Goal: Communication & Community: Answer question/provide support

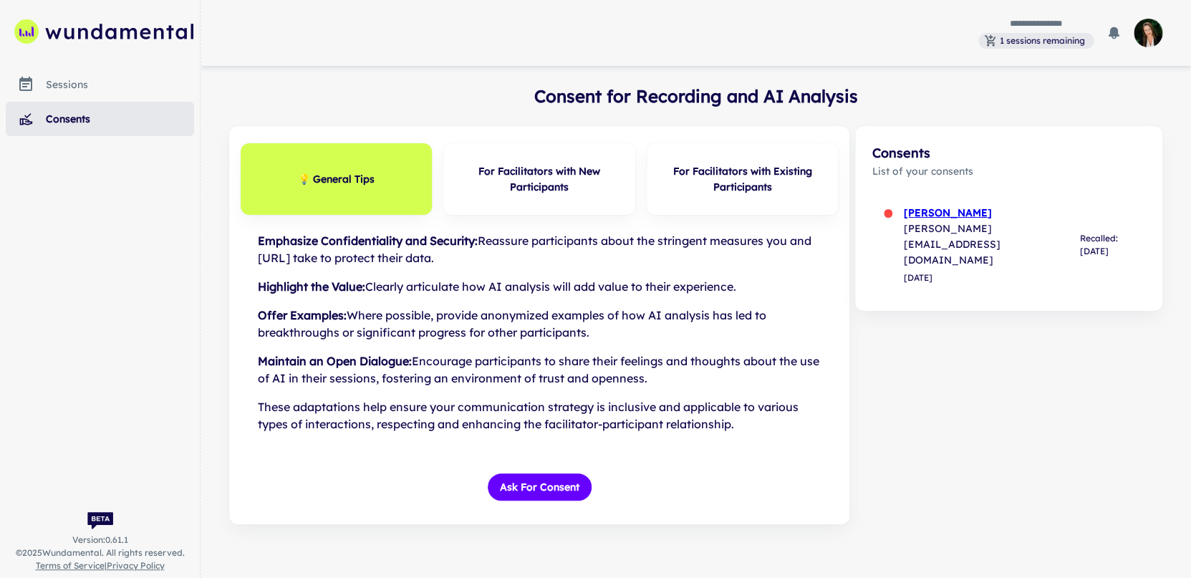
click at [982, 214] on h6 "[PERSON_NAME]" at bounding box center [991, 213] width 175 height 16
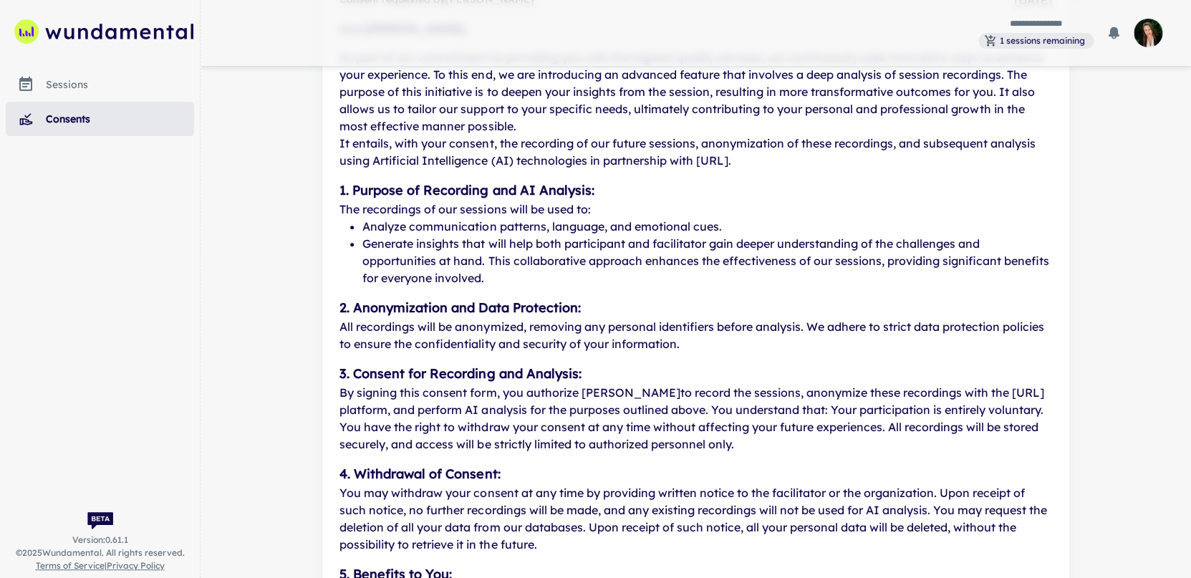
scroll to position [516, 0]
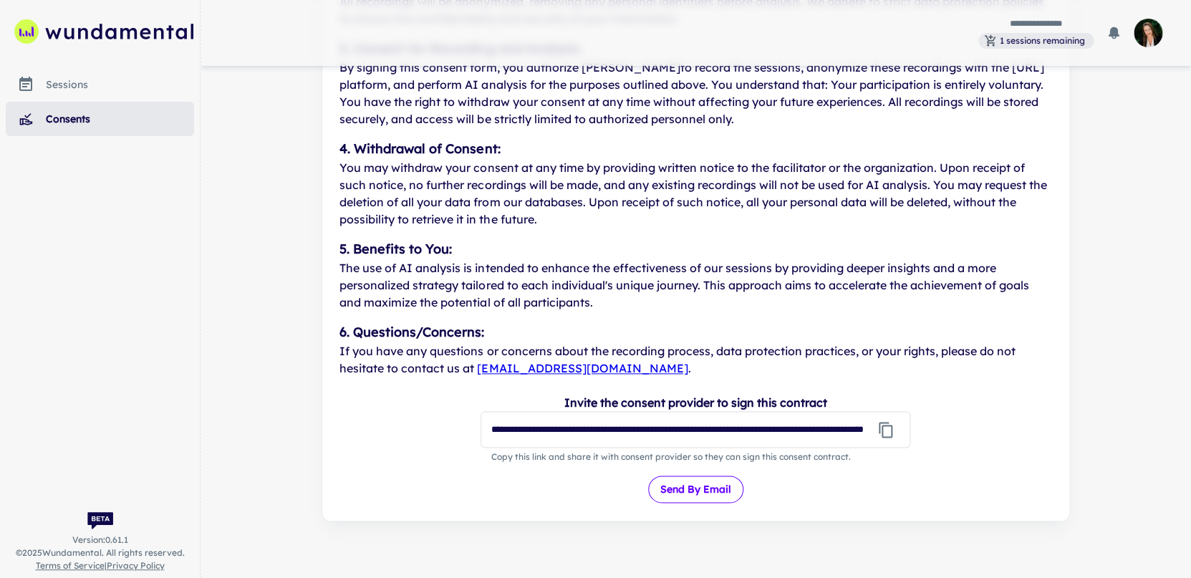
click at [701, 496] on button "Send by email" at bounding box center [695, 489] width 95 height 27
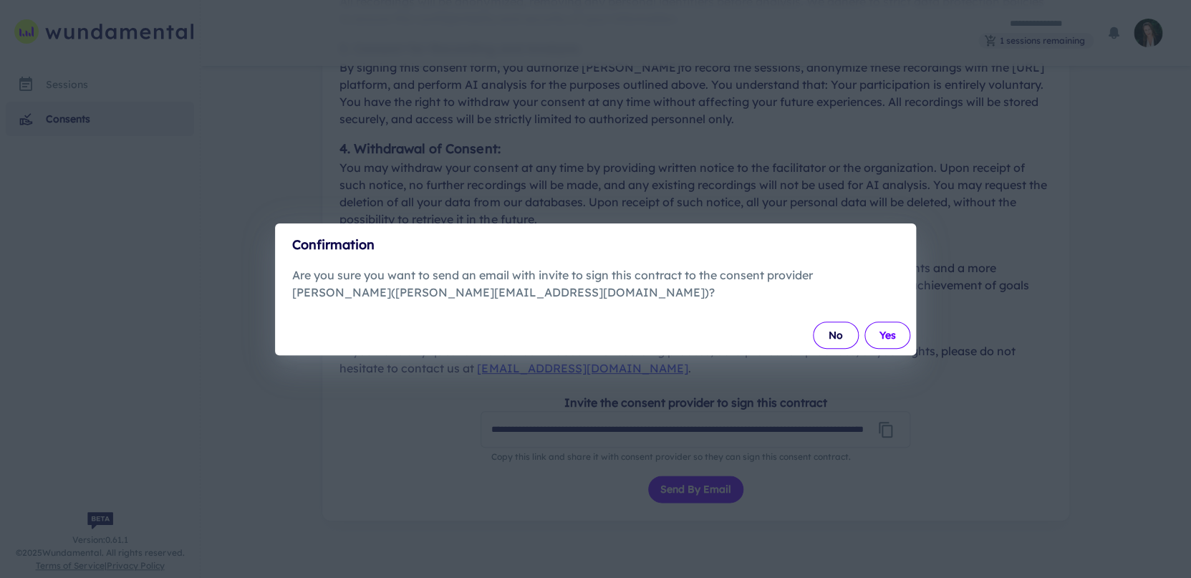
click at [893, 338] on button "Yes" at bounding box center [888, 335] width 46 height 27
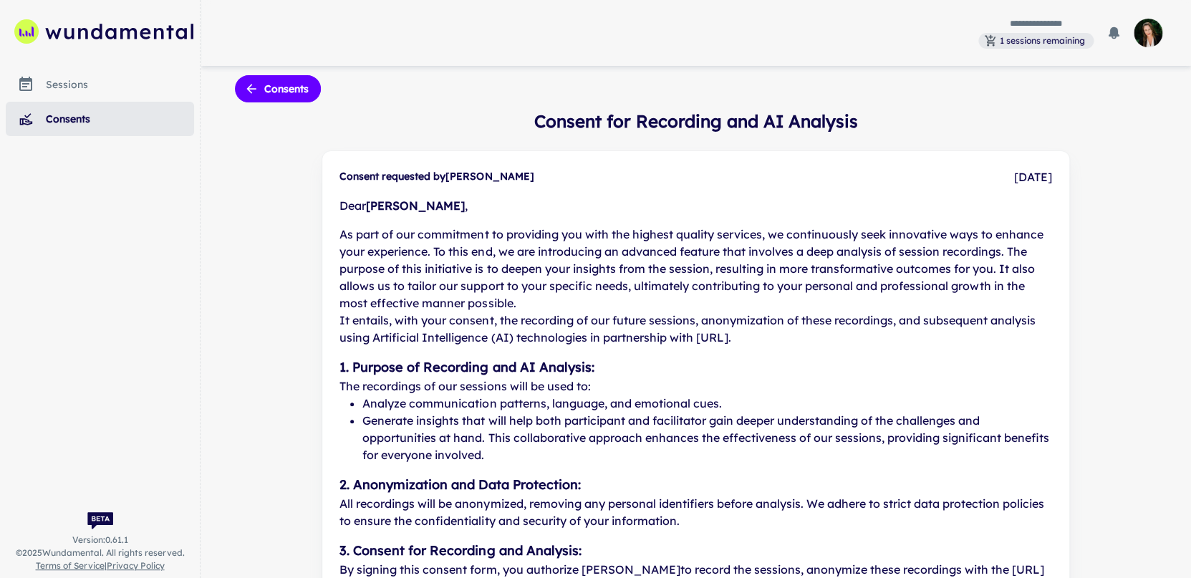
scroll to position [0, 0]
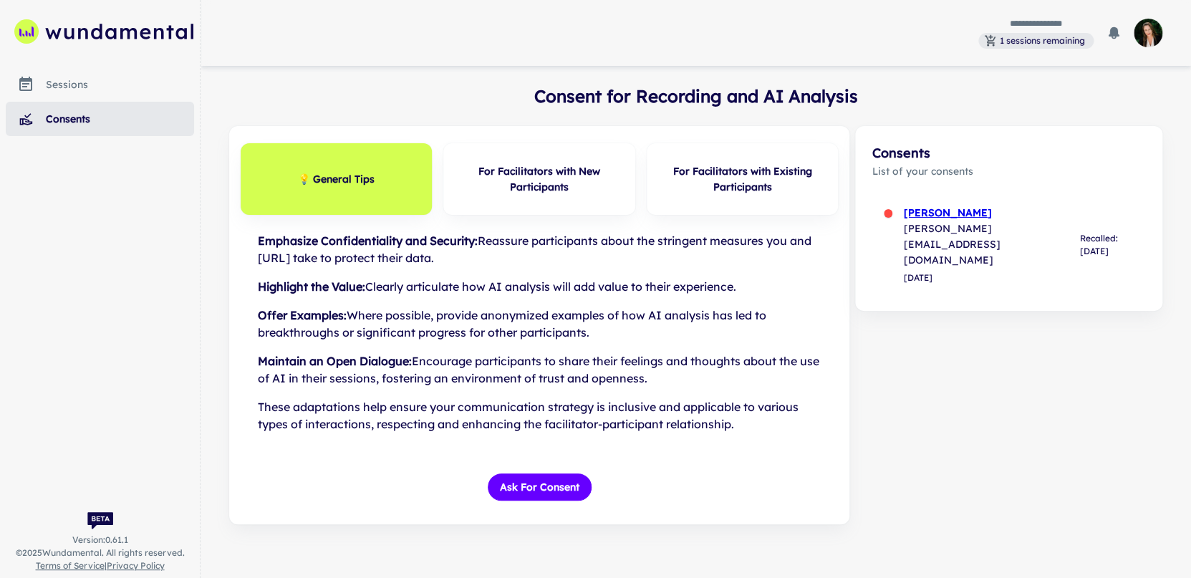
click at [972, 213] on h6 "[PERSON_NAME]" at bounding box center [991, 213] width 175 height 16
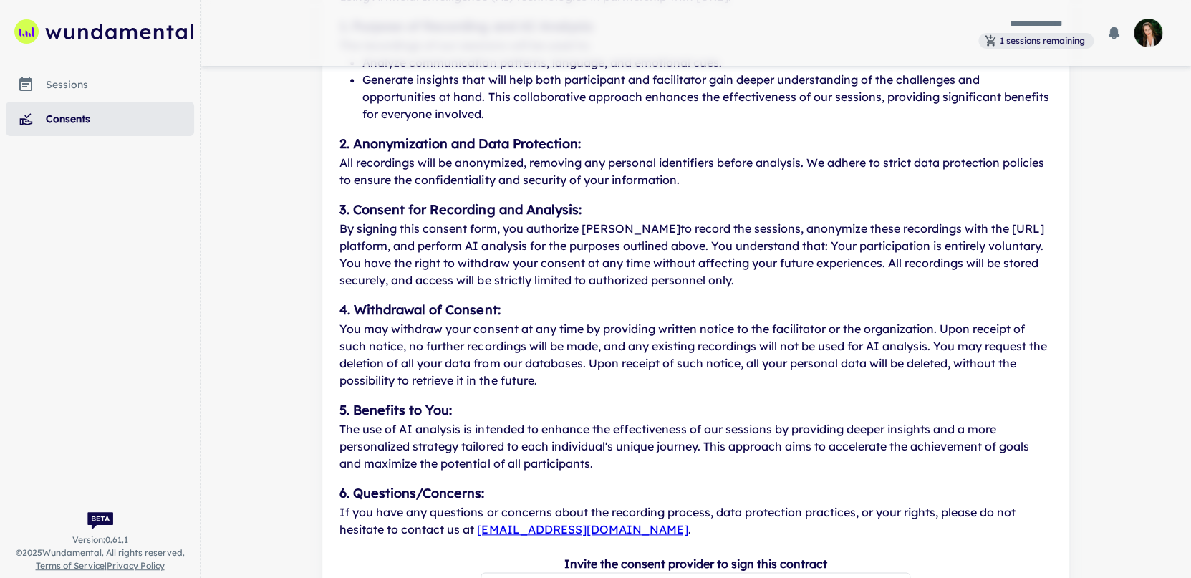
scroll to position [516, 0]
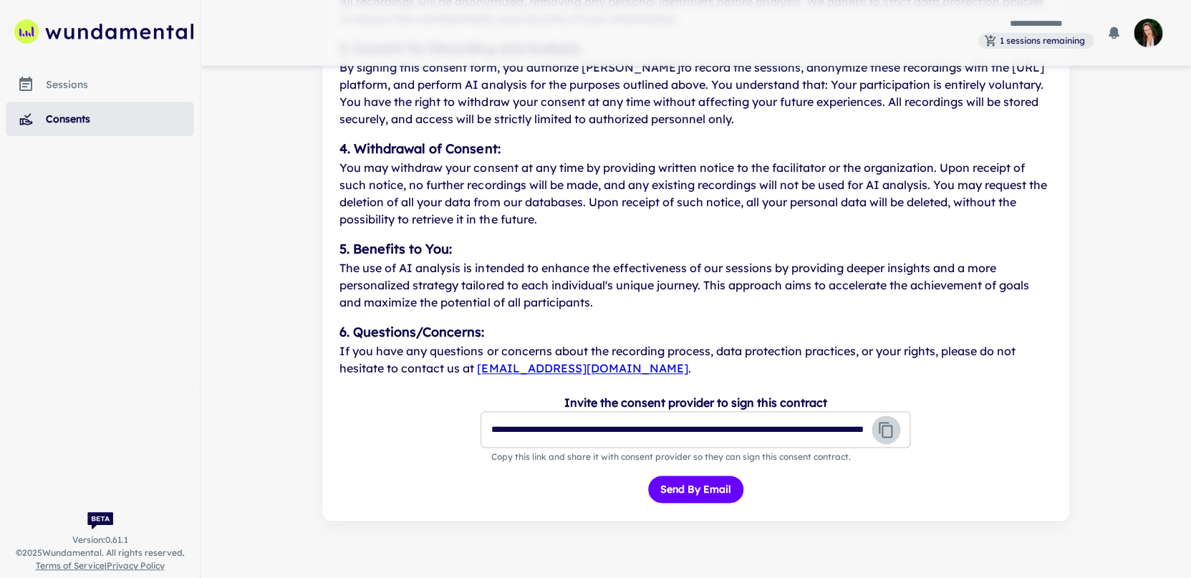
click at [888, 428] on icon "button" at bounding box center [885, 429] width 17 height 17
